Goal: Information Seeking & Learning: Check status

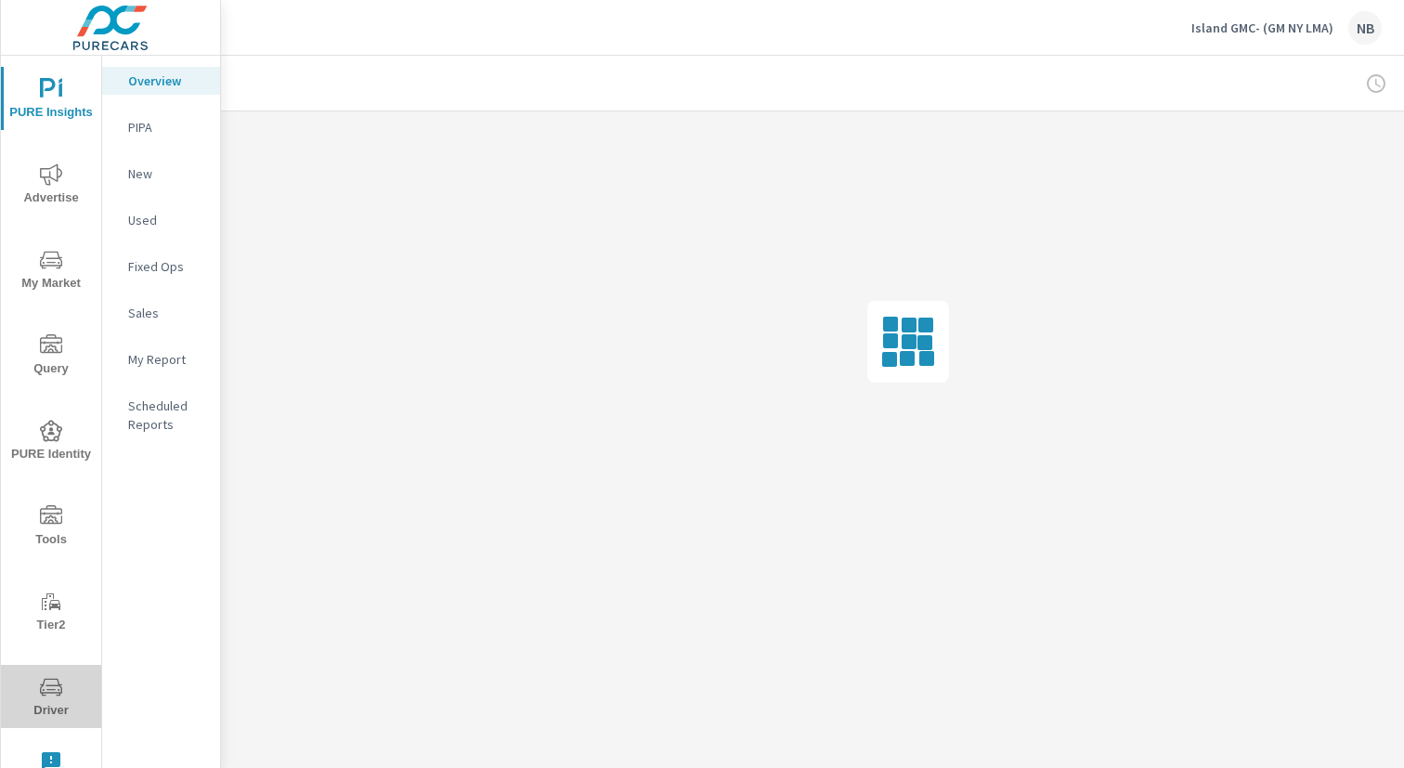
click at [53, 695] on icon "nav menu" at bounding box center [51, 687] width 22 height 22
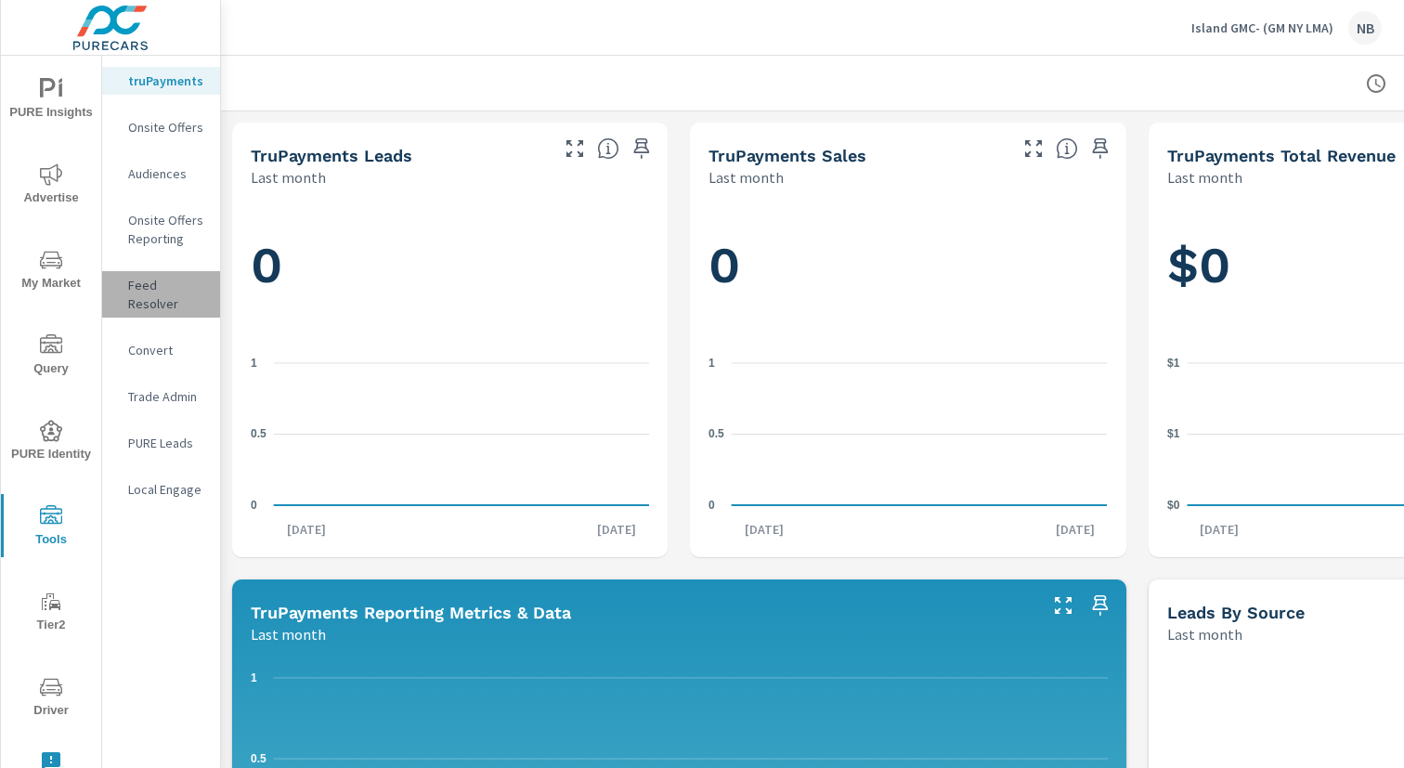
click at [152, 292] on p "Feed Resolver" at bounding box center [166, 294] width 77 height 37
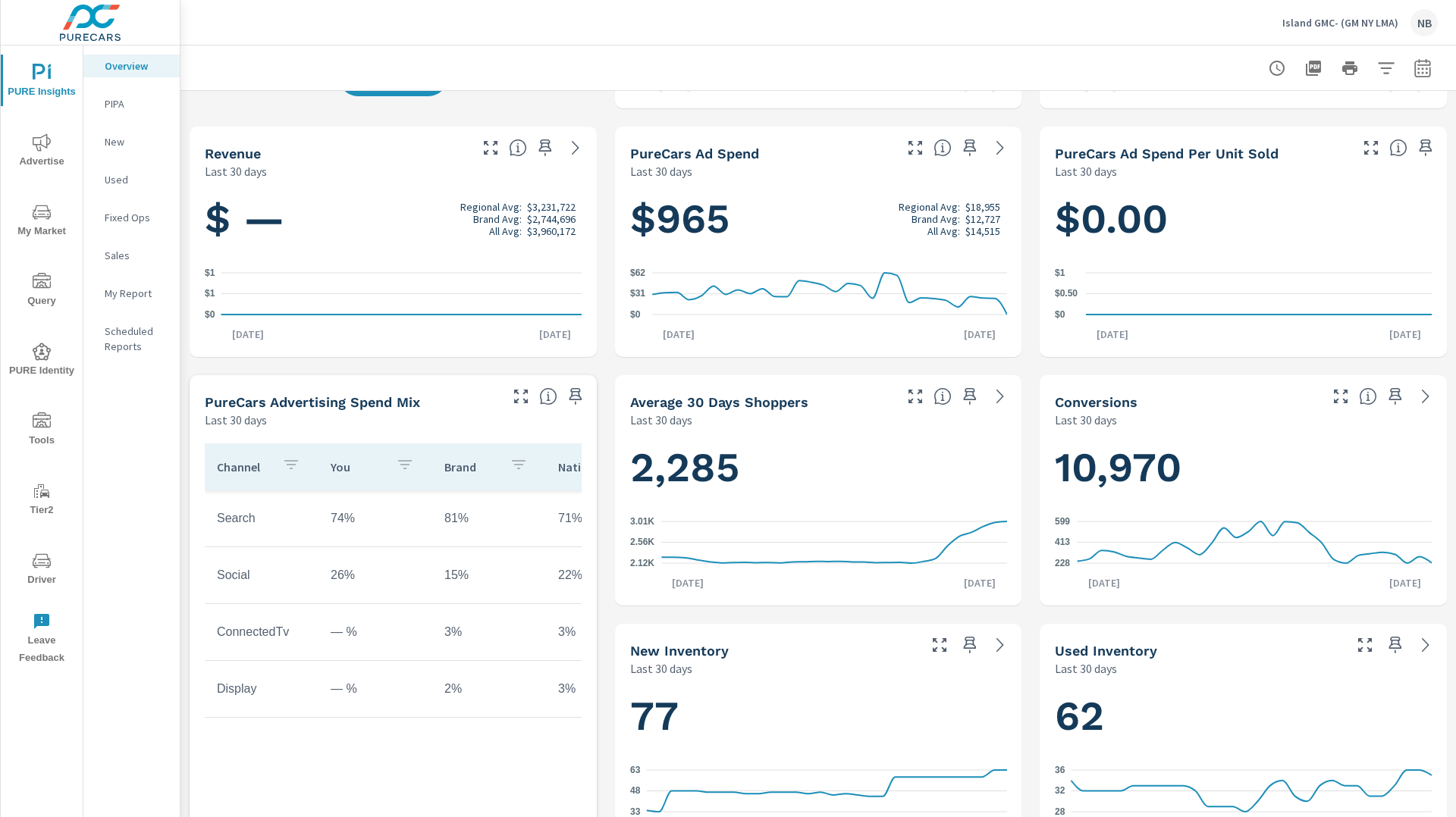
click at [1415, 73] on icon "button" at bounding box center [1423, 68] width 18 height 18
select select "Last 30 days"
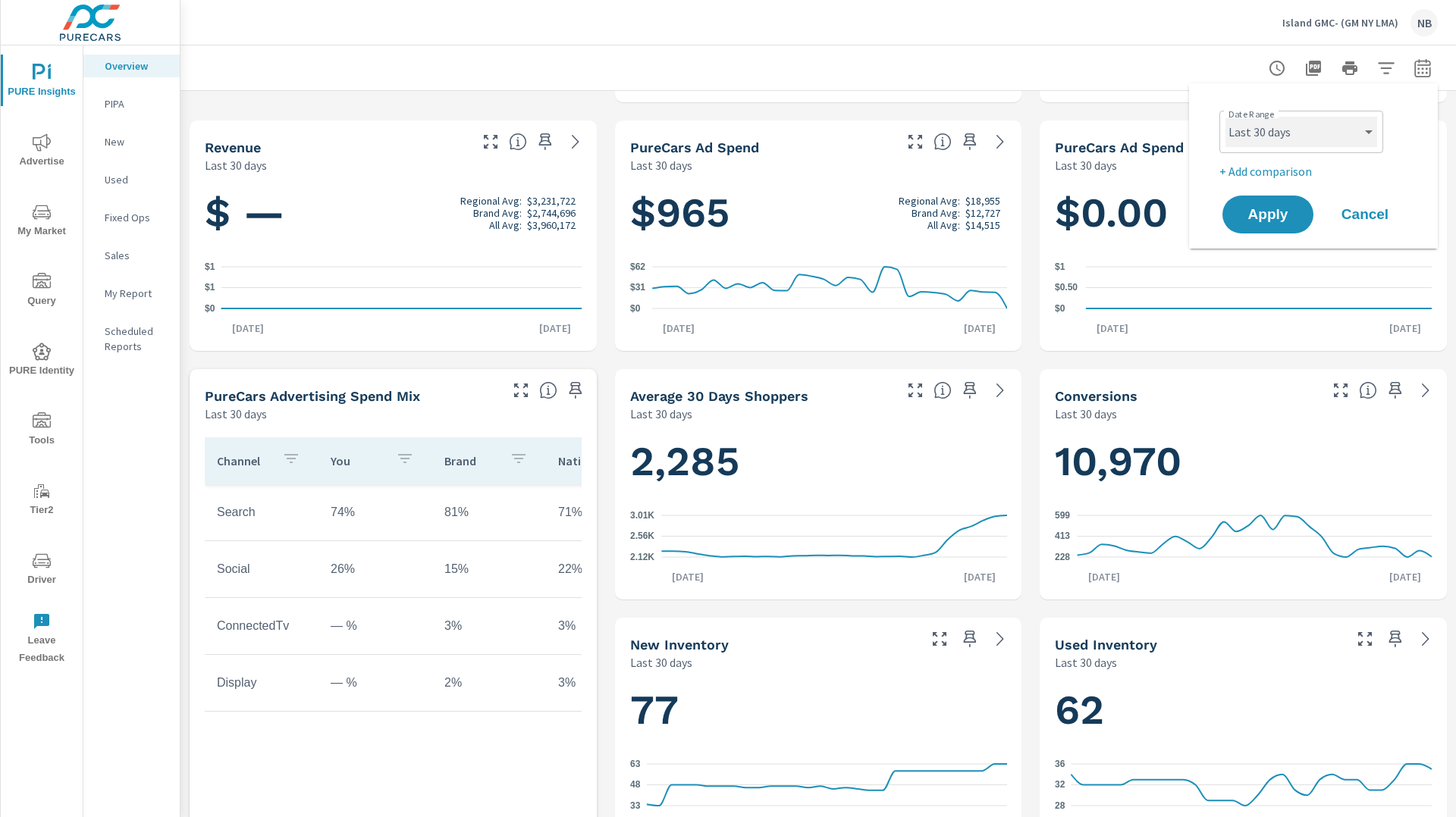
click at [1254, 135] on select "Custom Yesterday Last week Last 7 days Last 14 days Last 30 days Last 45 days L…" at bounding box center [1301, 131] width 152 height 30
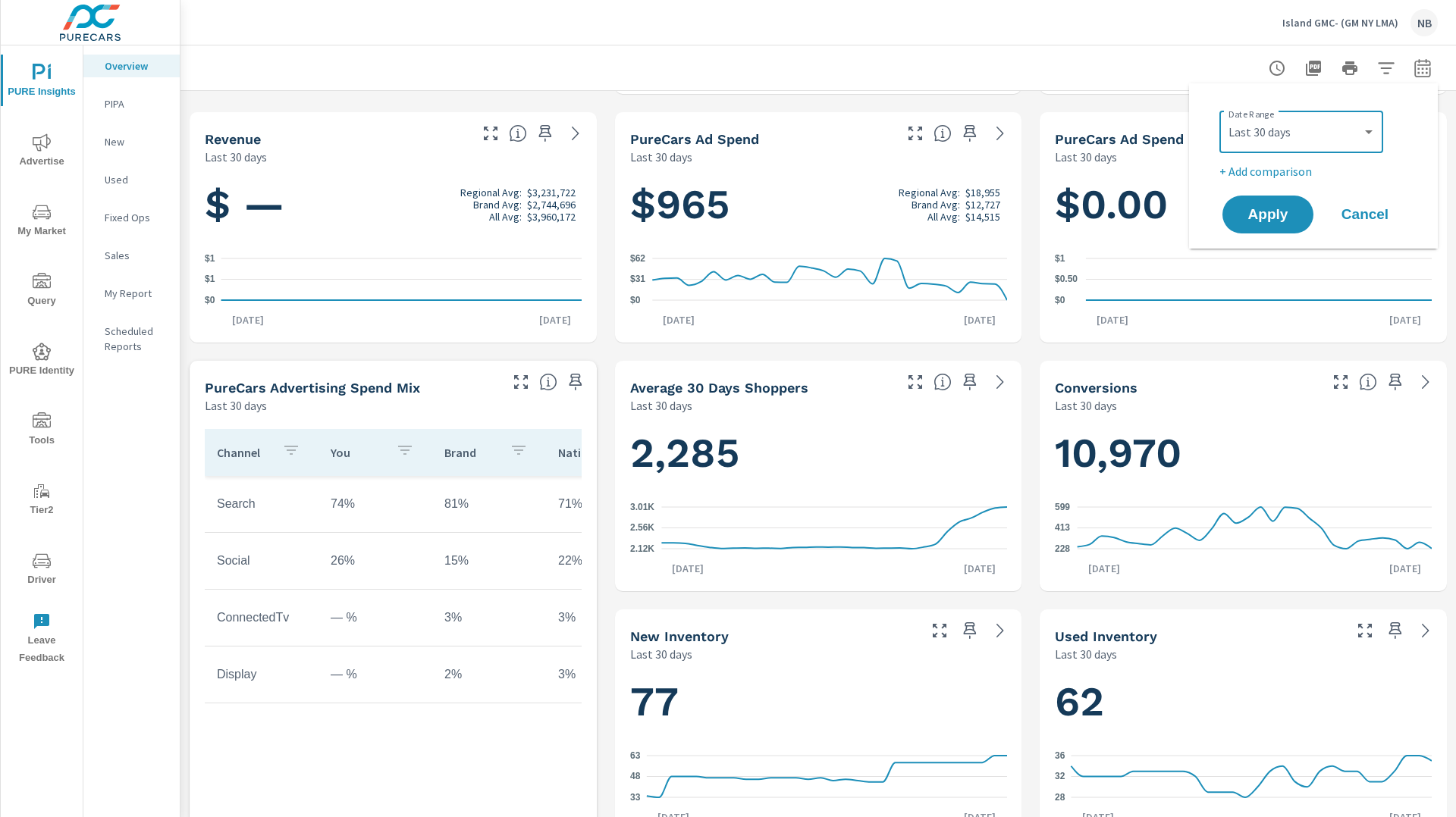
click at [1281, 175] on p "+ Add comparison" at bounding box center [1316, 171] width 194 height 18
select select "Previous period"
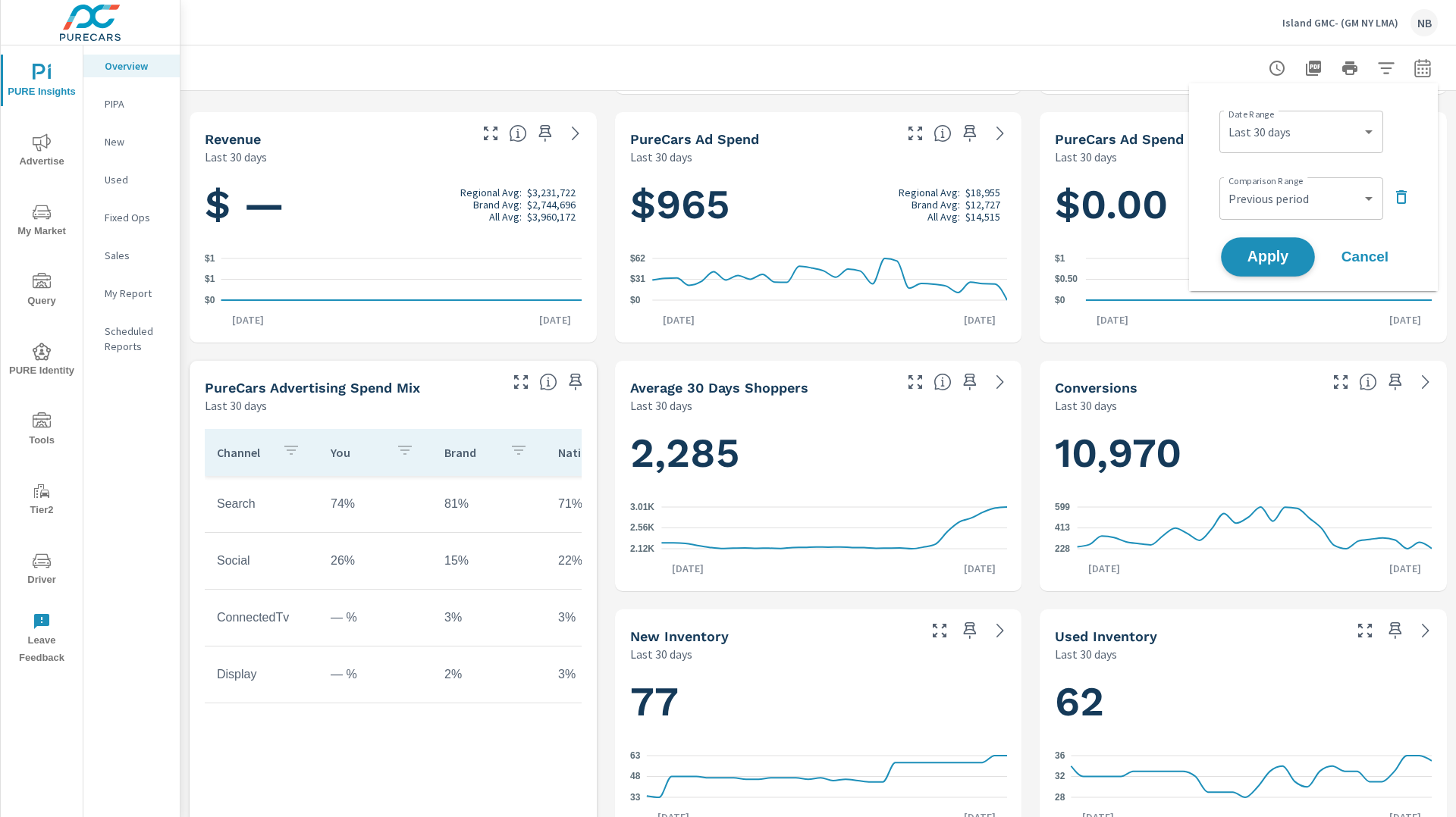
click at [1267, 253] on span "Apply" at bounding box center [1267, 257] width 62 height 15
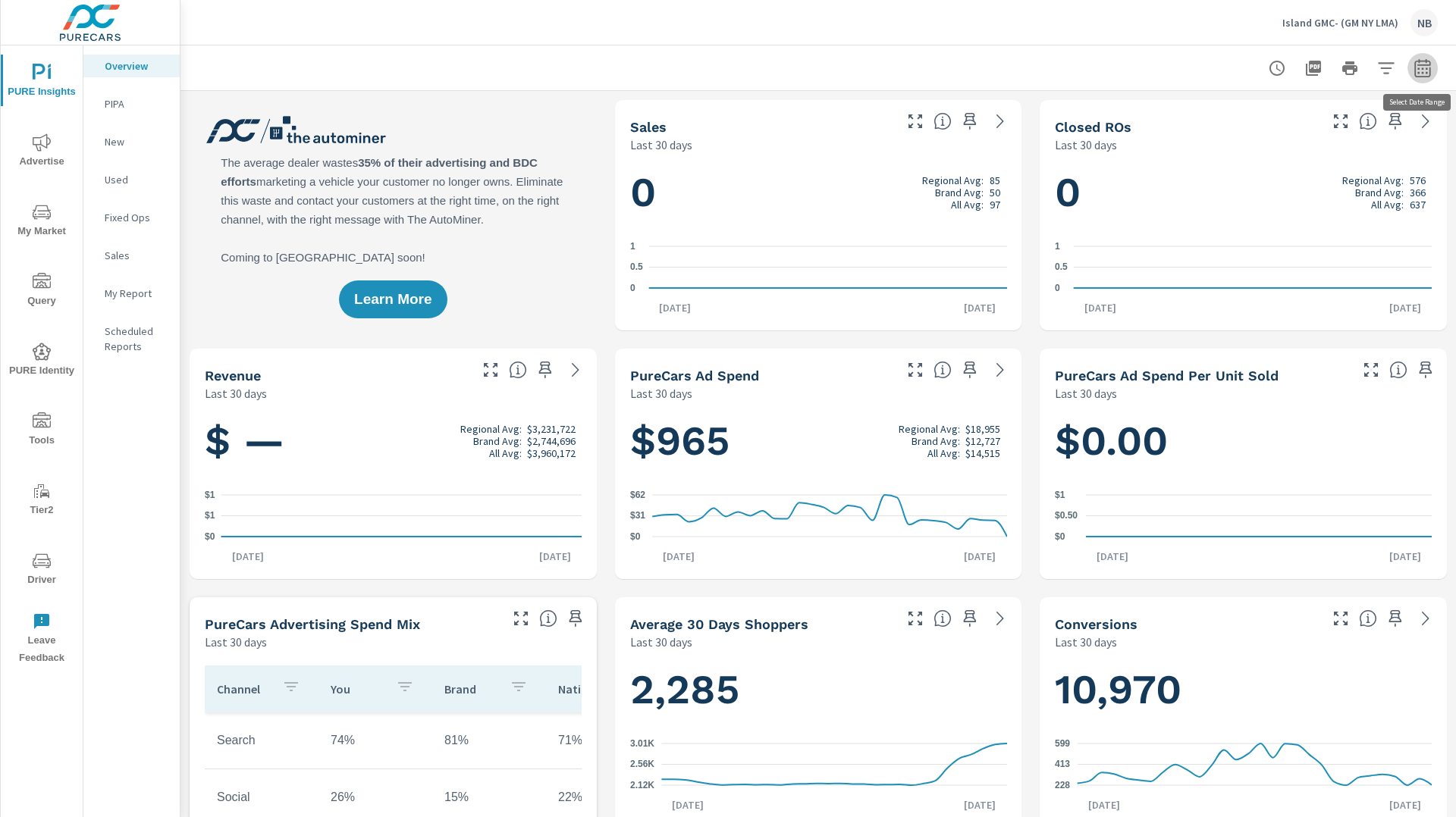
click at [1428, 69] on icon "button" at bounding box center [1423, 68] width 18 height 18
select select "Last 30 days"
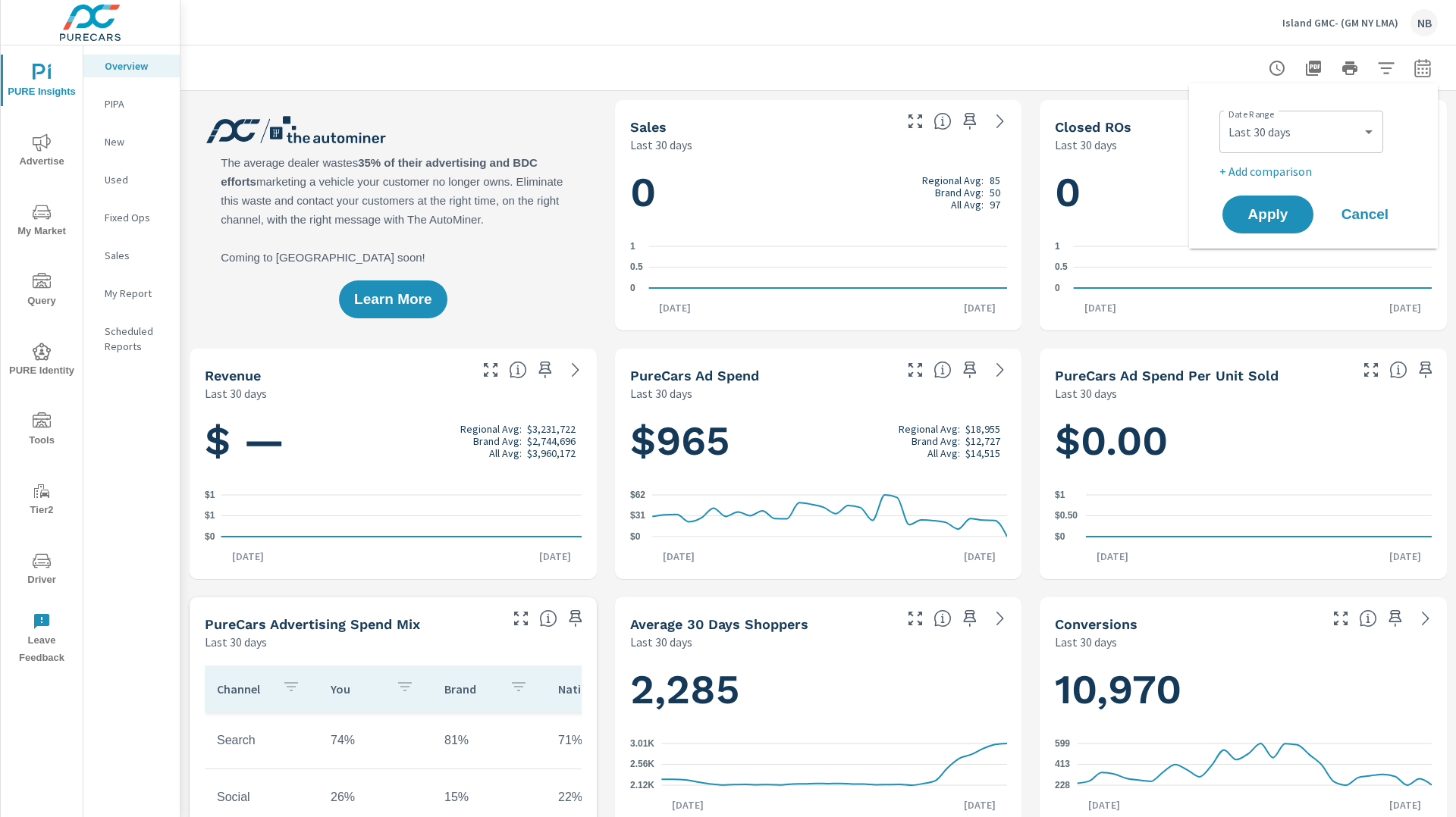
click at [1298, 175] on p "+ Add comparison" at bounding box center [1316, 171] width 194 height 18
select select "Previous period"
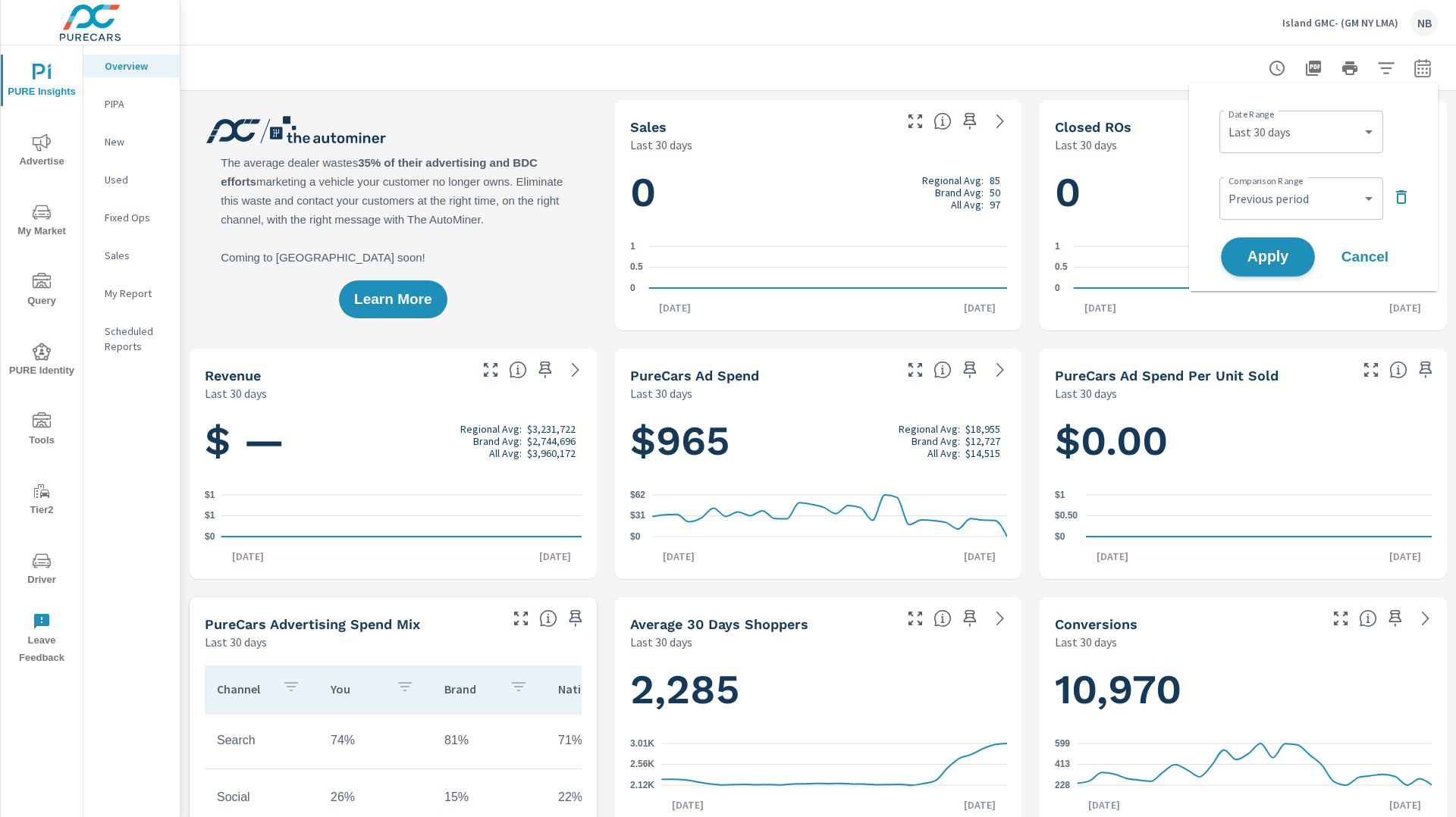
click at [1298, 263] on span "Apply" at bounding box center [1267, 257] width 62 height 15
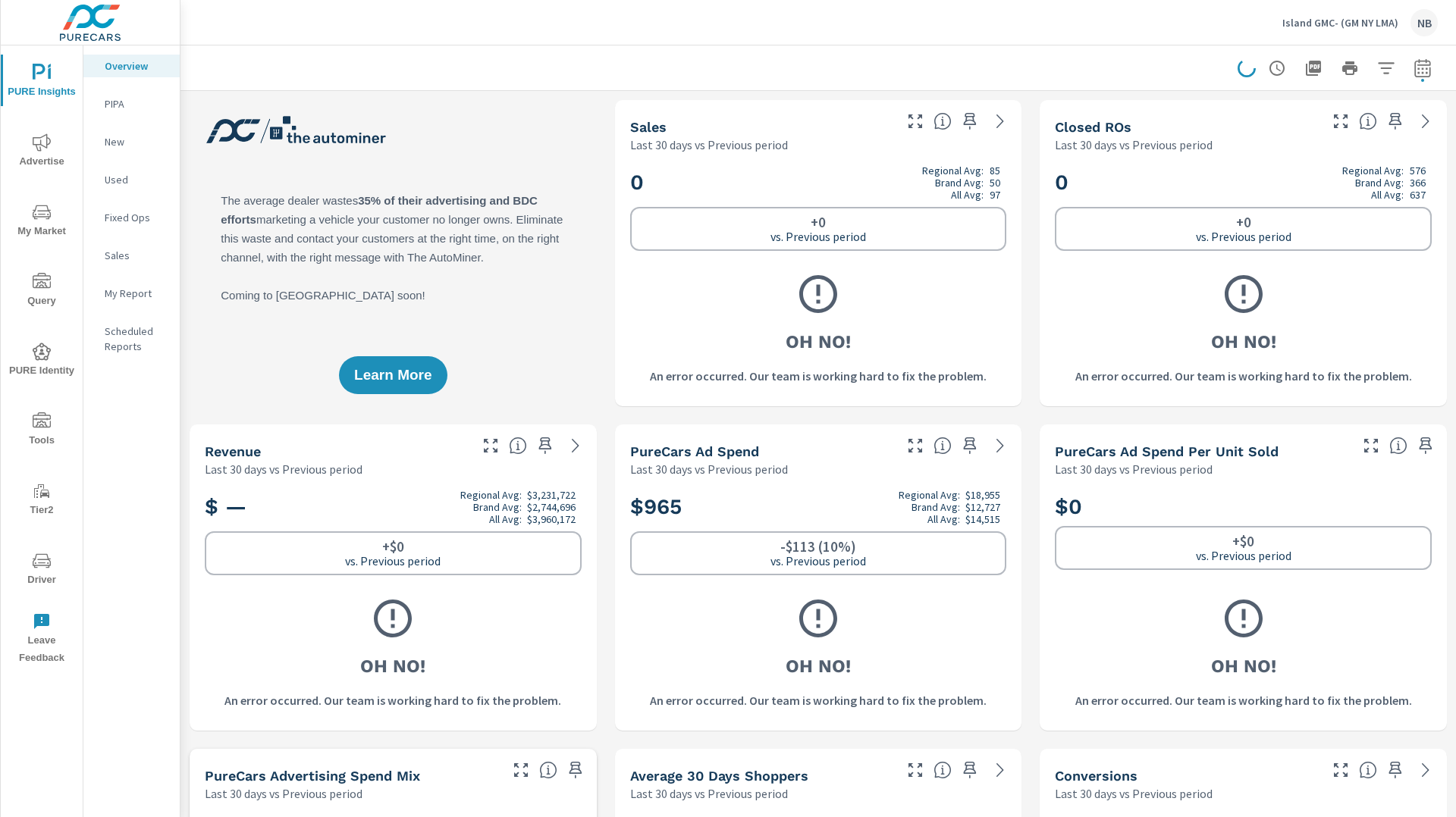
click at [47, 564] on icon "nav menu" at bounding box center [42, 561] width 18 height 18
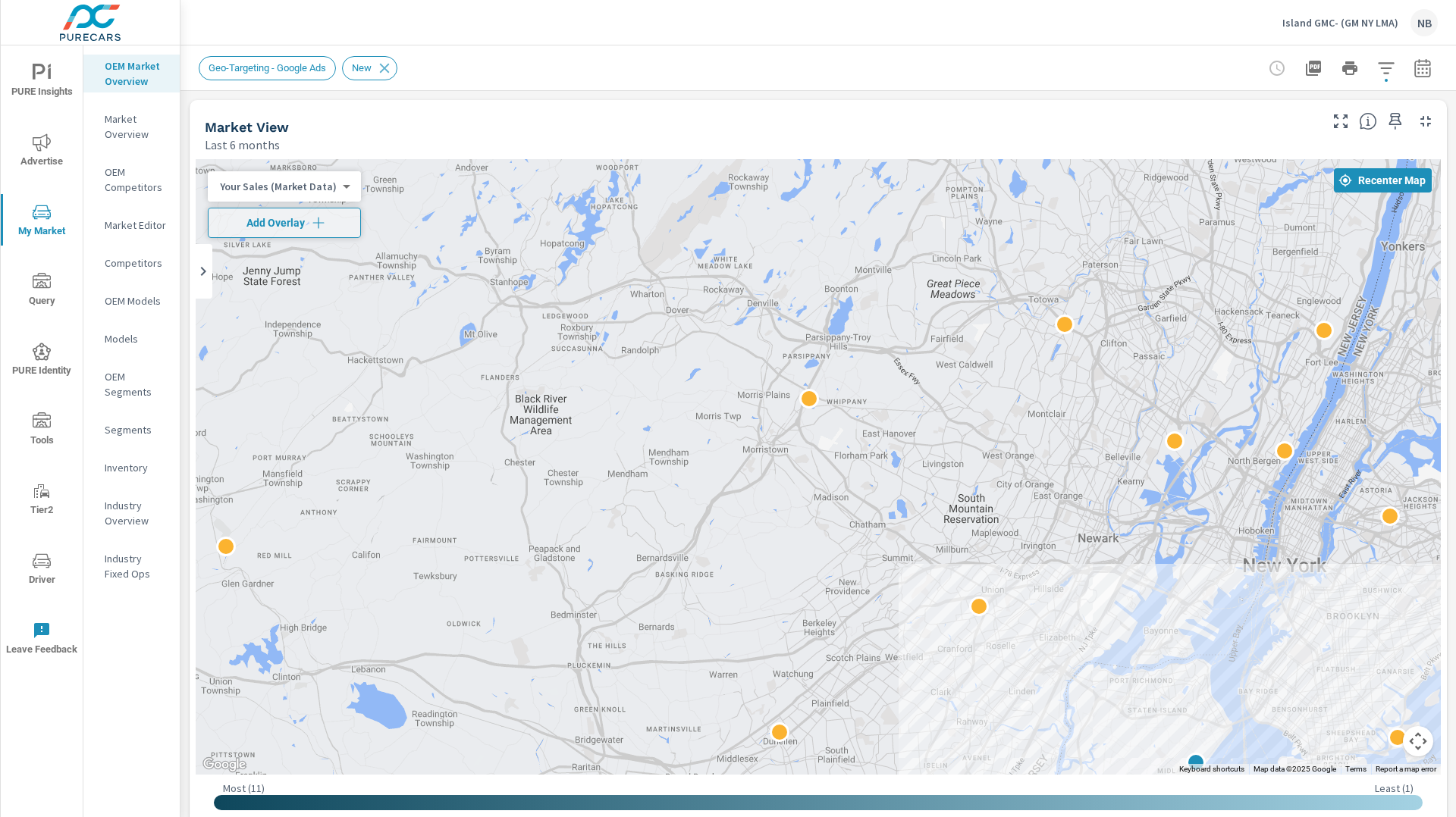
click at [41, 544] on icon "nav menu" at bounding box center [41, 562] width 7 height 1
